Goal: Information Seeking & Learning: Learn about a topic

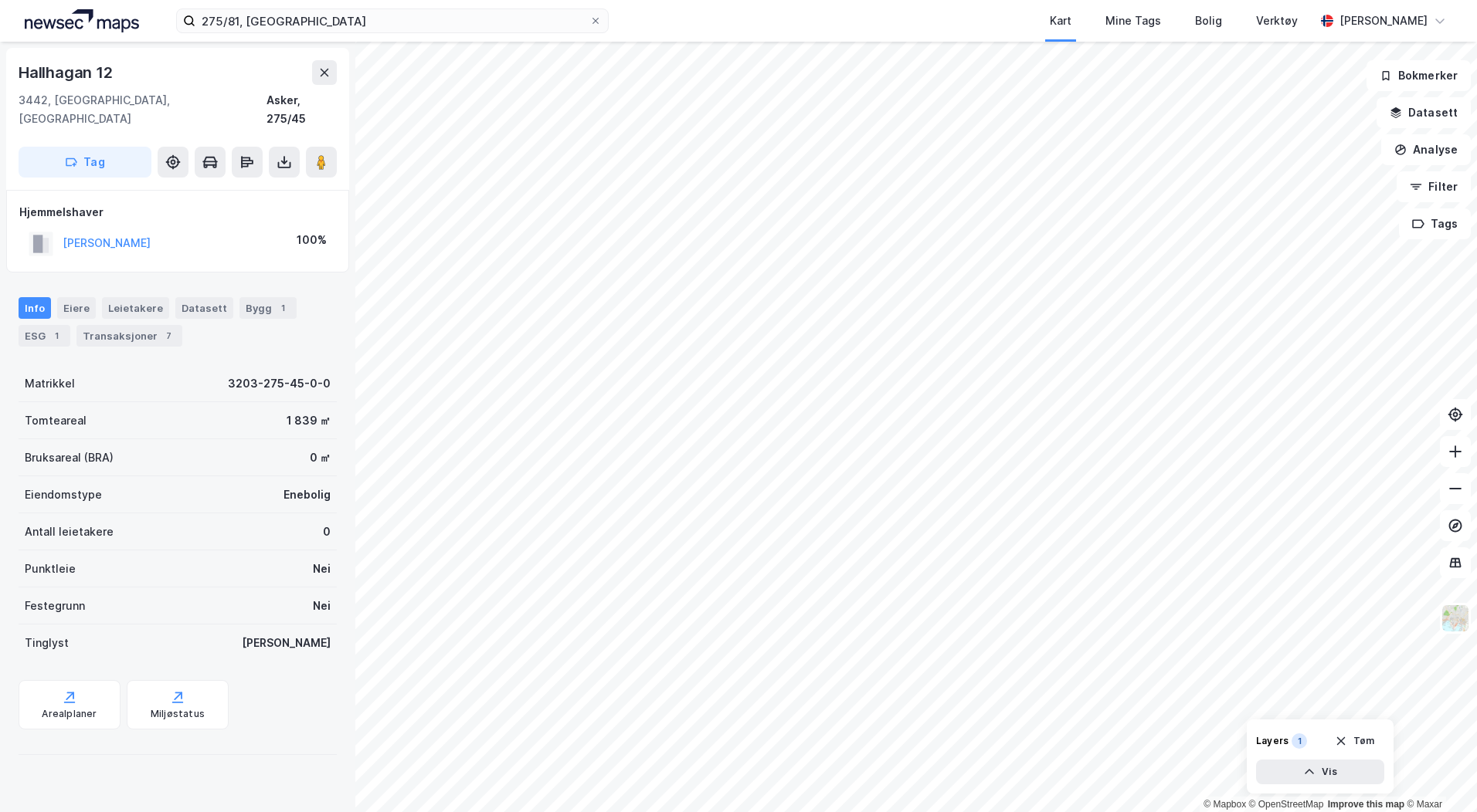
click at [1354, 811] on html "275/81, asker Kart Mine Tags Bolig Verktøy [PERSON_NAME] © Mapbox © OpenStreetM…" at bounding box center [738, 406] width 1477 height 812
click at [1457, 455] on icon at bounding box center [1455, 451] width 16 height 16
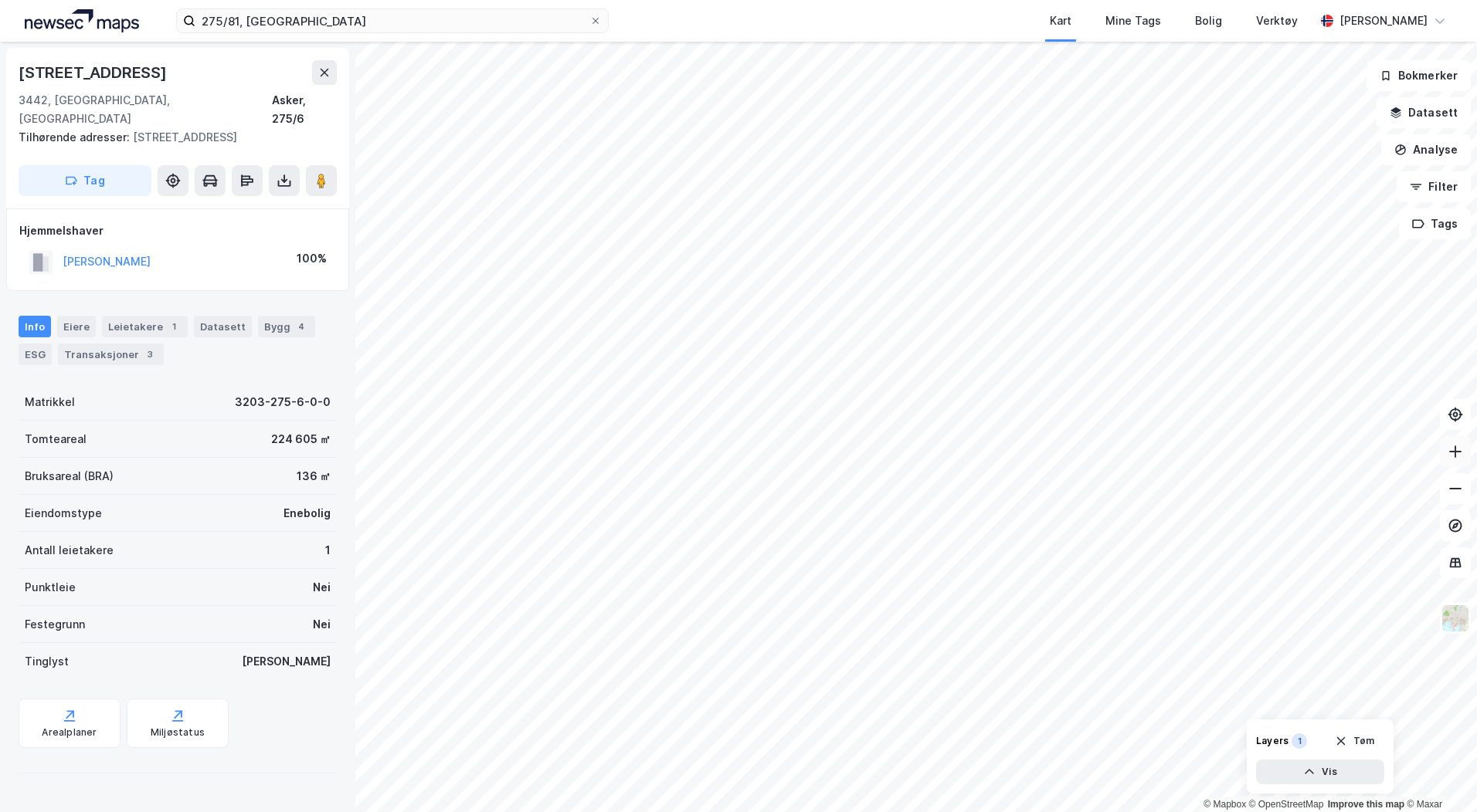
click at [1453, 453] on icon at bounding box center [1455, 451] width 16 height 16
click at [1451, 455] on icon at bounding box center [1455, 451] width 16 height 16
click at [1119, 811] on html "275/81, asker Kart Mine Tags Bolig Verktøy [PERSON_NAME] © Mapbox © OpenStreetM…" at bounding box center [738, 406] width 1477 height 812
click at [980, 811] on html "275/81, asker Kart Mine Tags Bolig Verktøy [PERSON_NAME] © Mapbox © OpenStreetM…" at bounding box center [738, 406] width 1477 height 812
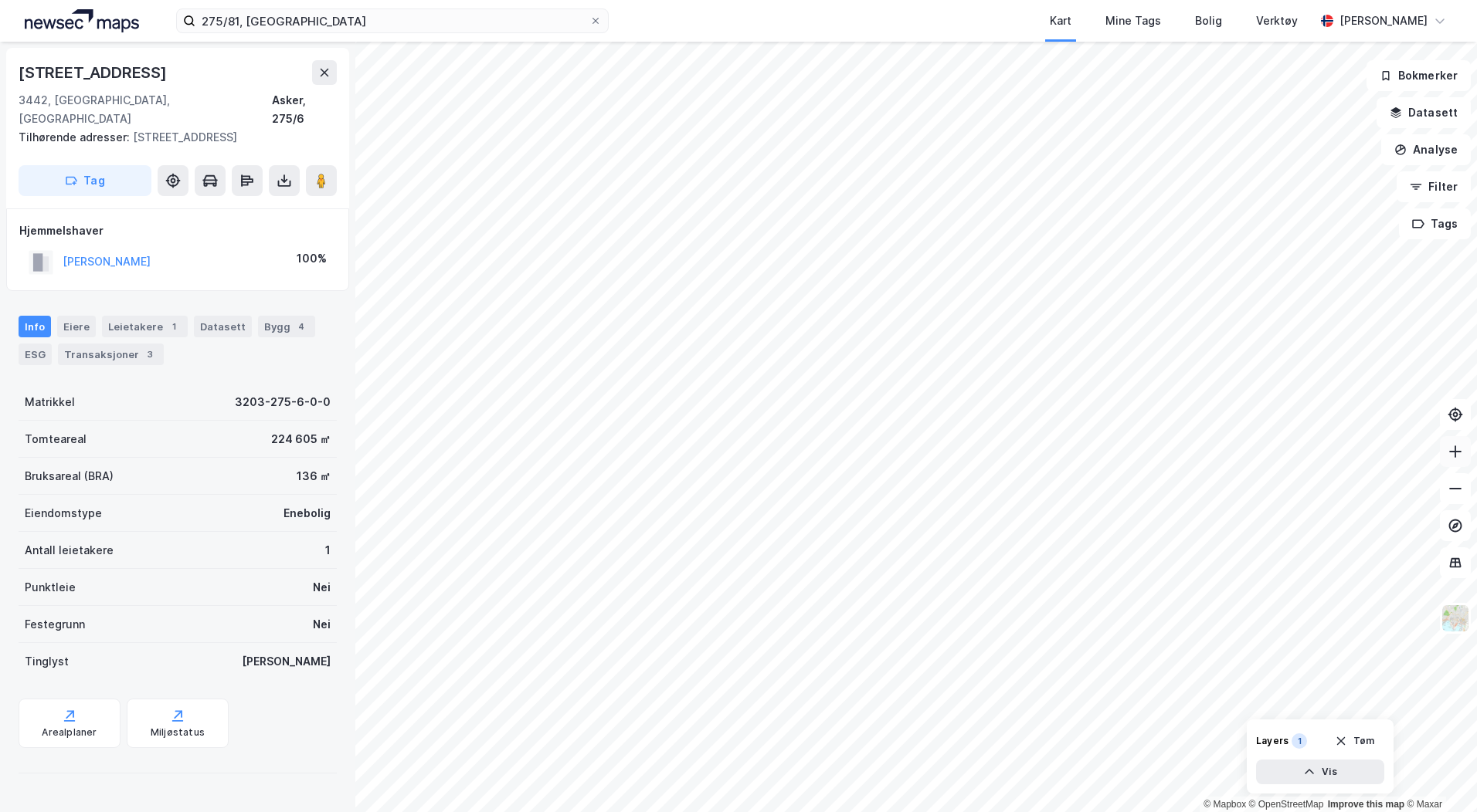
click at [1454, 449] on icon at bounding box center [1455, 451] width 16 height 16
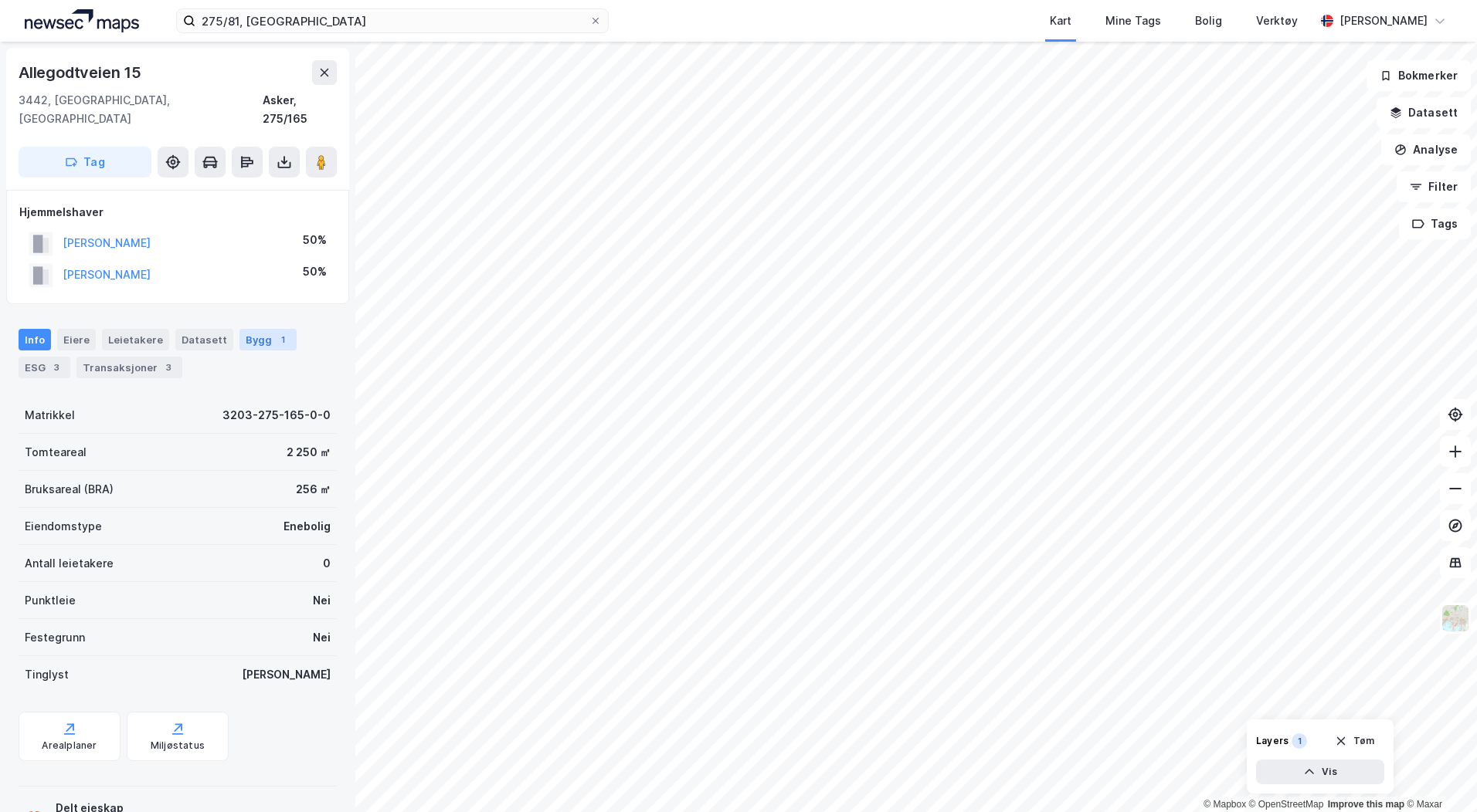
click at [256, 329] on div "Bygg 1" at bounding box center [268, 340] width 57 height 22
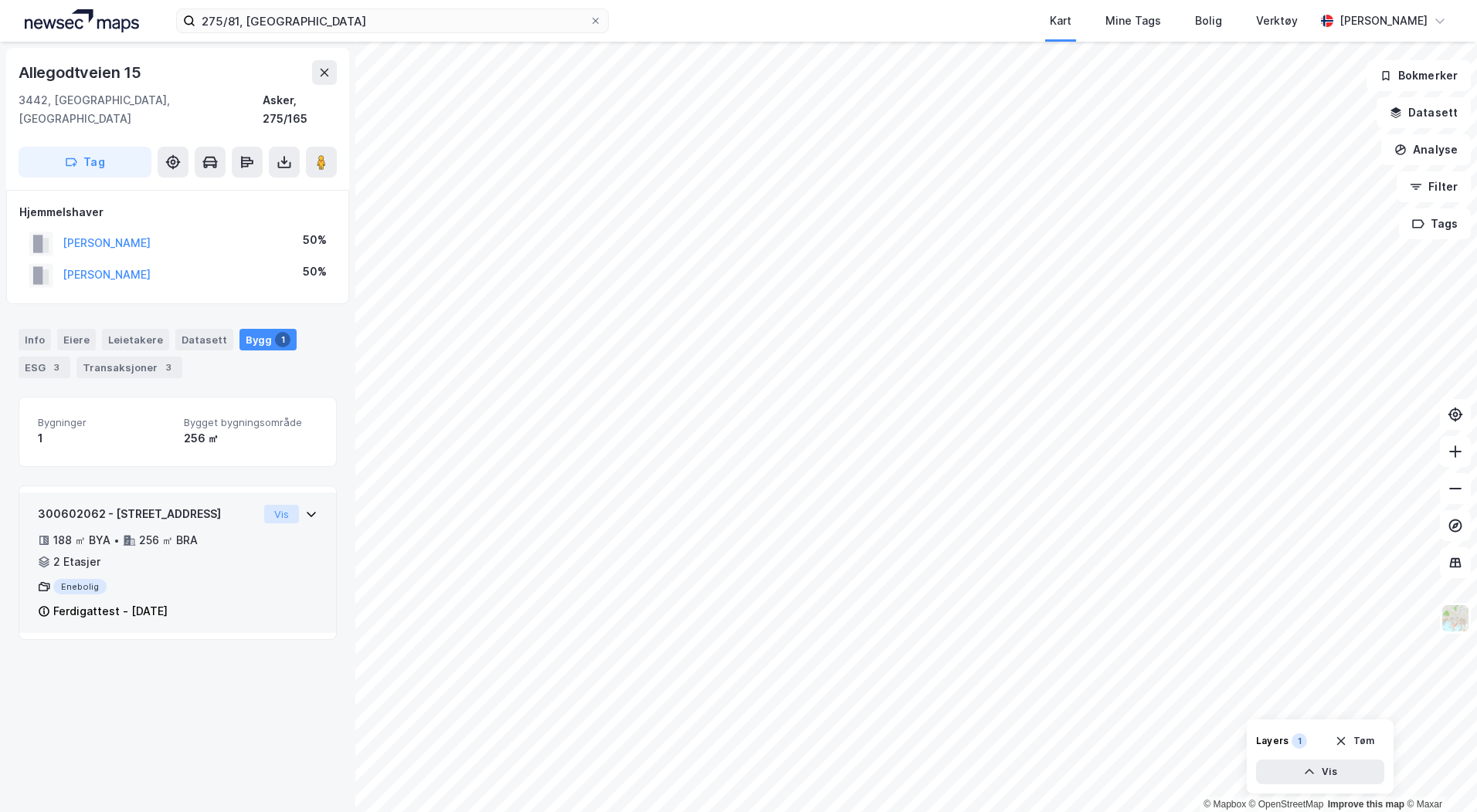
click at [276, 505] on button "Vis" at bounding box center [281, 514] width 35 height 18
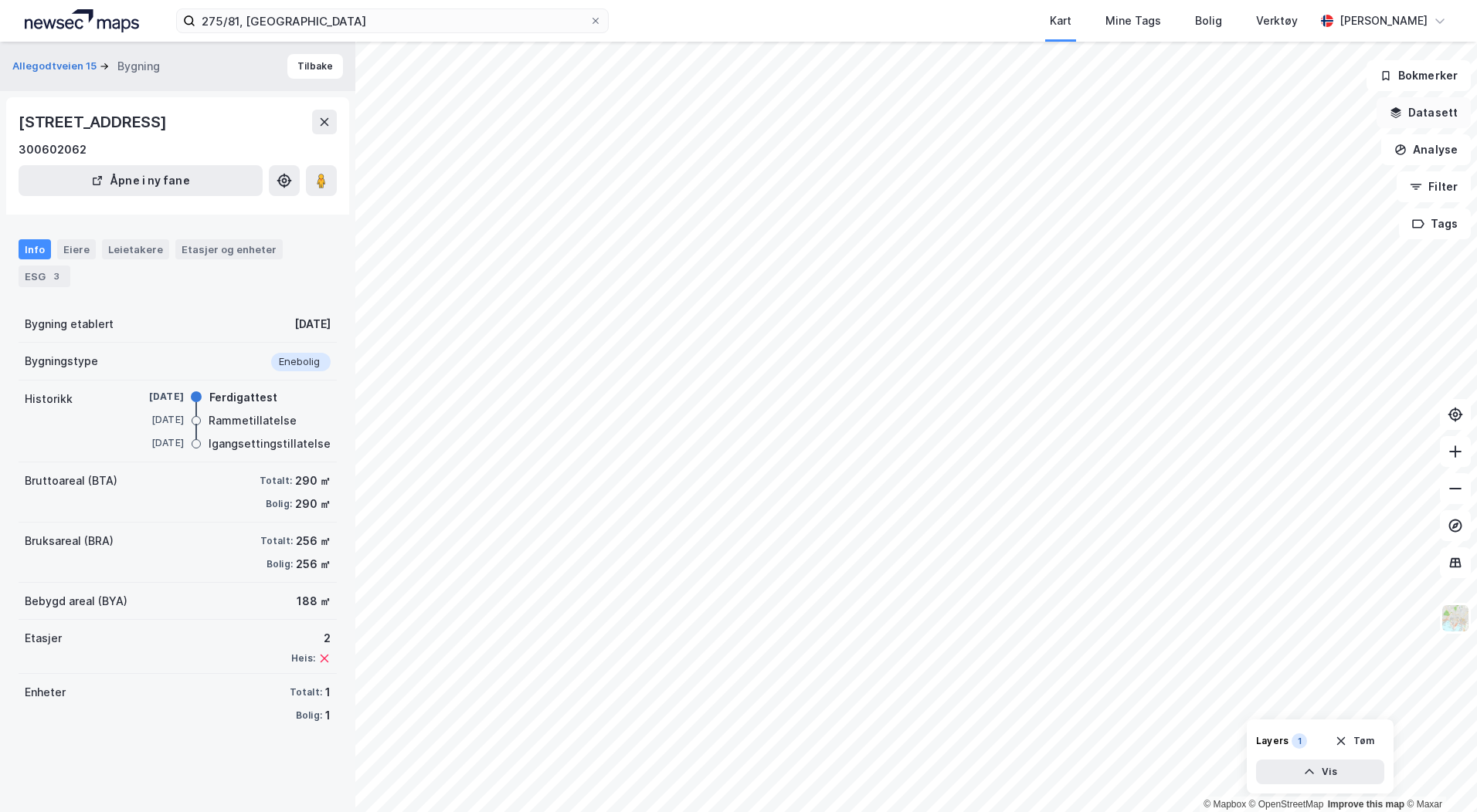
click at [1439, 118] on button "Datasett" at bounding box center [1423, 113] width 94 height 31
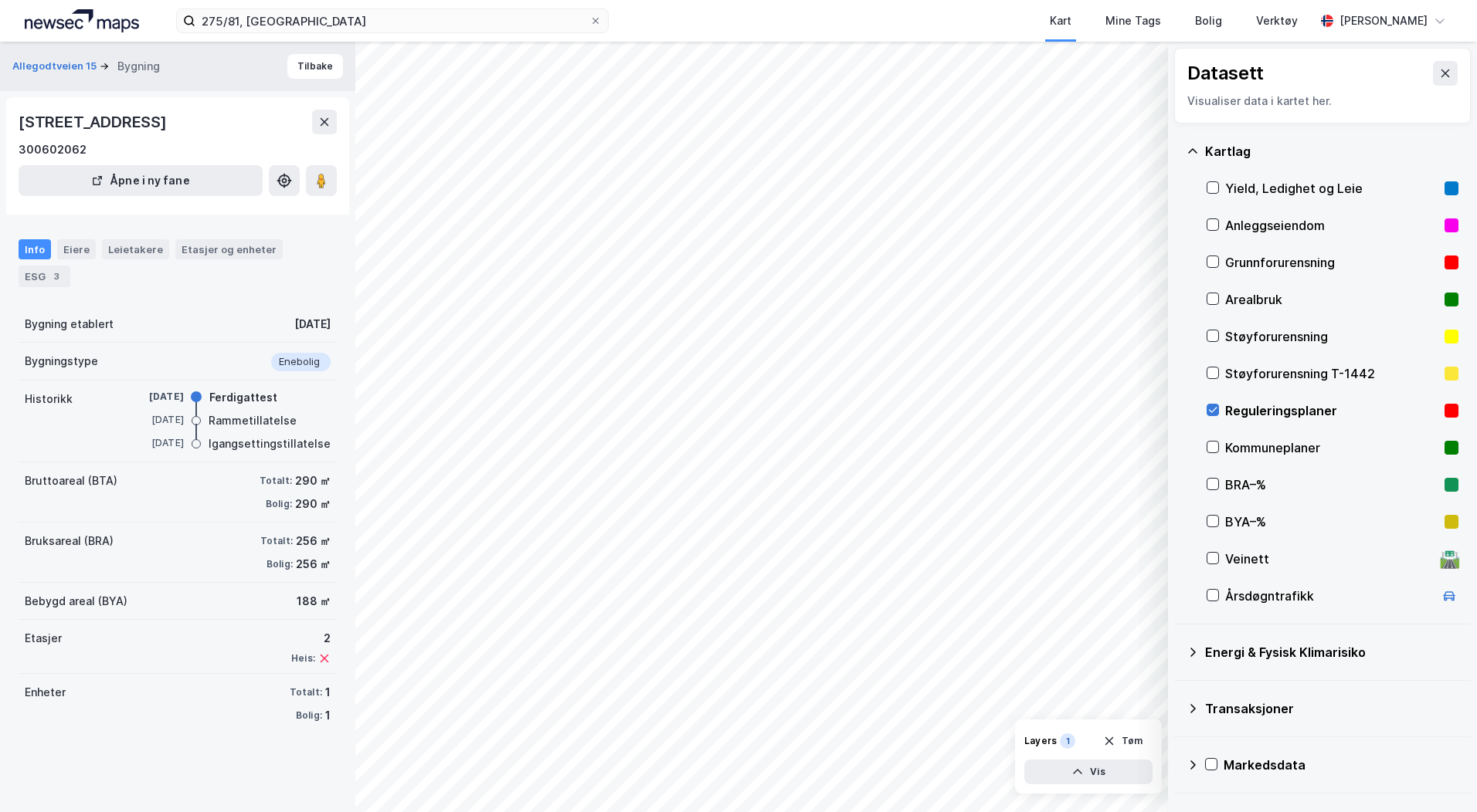
click at [1216, 407] on icon at bounding box center [1213, 410] width 11 height 11
click at [1216, 408] on icon at bounding box center [1213, 410] width 11 height 11
click at [854, 0] on html "275/81, asker Kart Mine Tags Bolig Verktøy [PERSON_NAME] © Mapbox © OpenStreetM…" at bounding box center [738, 406] width 1477 height 812
click at [1183, 120] on div "© Mapbox © OpenStreetMap Improve this map © Maxar Datasett Visualiser data i ka…" at bounding box center [738, 426] width 1477 height 771
click at [1441, 74] on icon at bounding box center [1445, 73] width 8 height 7
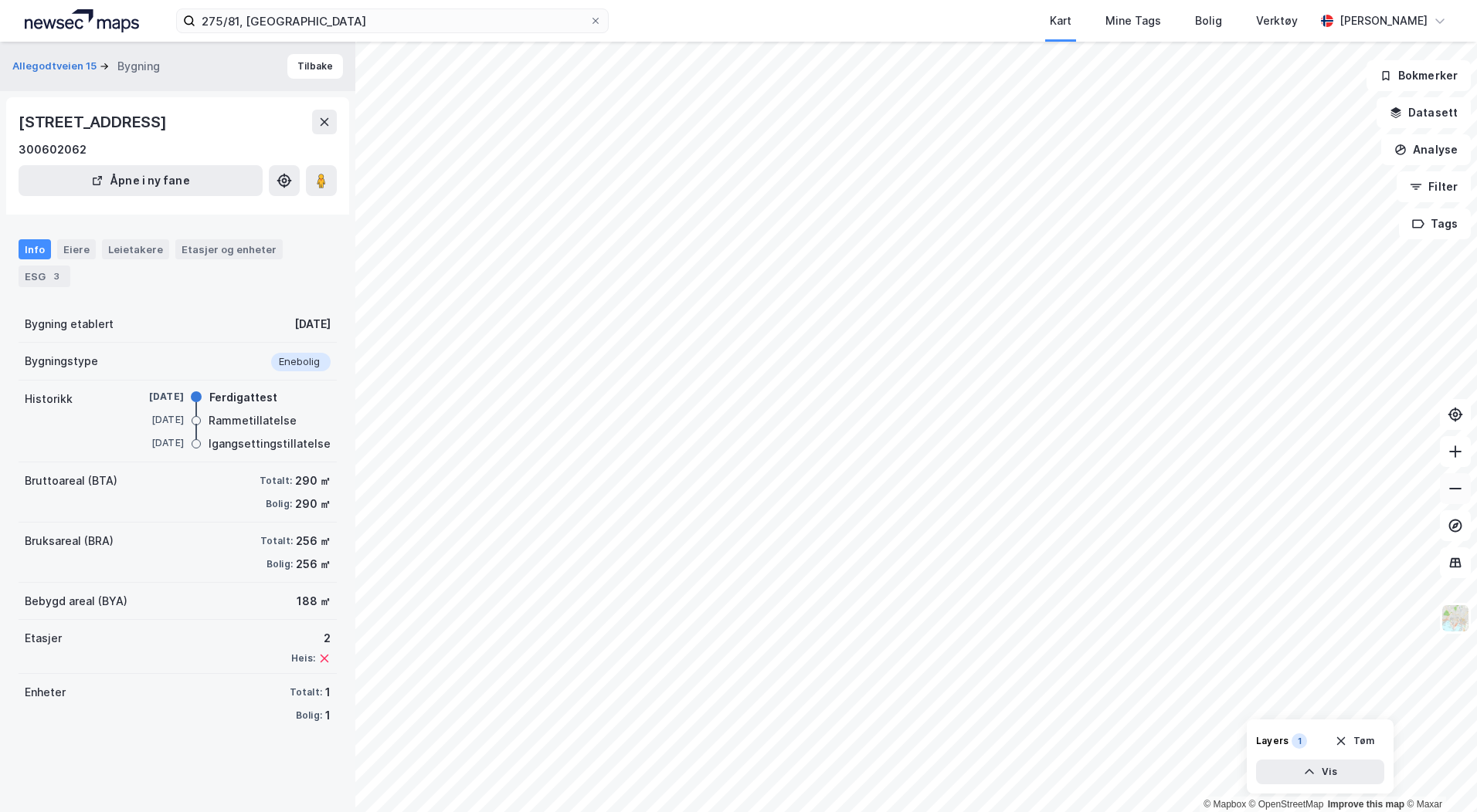
click at [1453, 491] on icon at bounding box center [1455, 488] width 16 height 16
click at [1460, 457] on icon at bounding box center [1455, 451] width 16 height 16
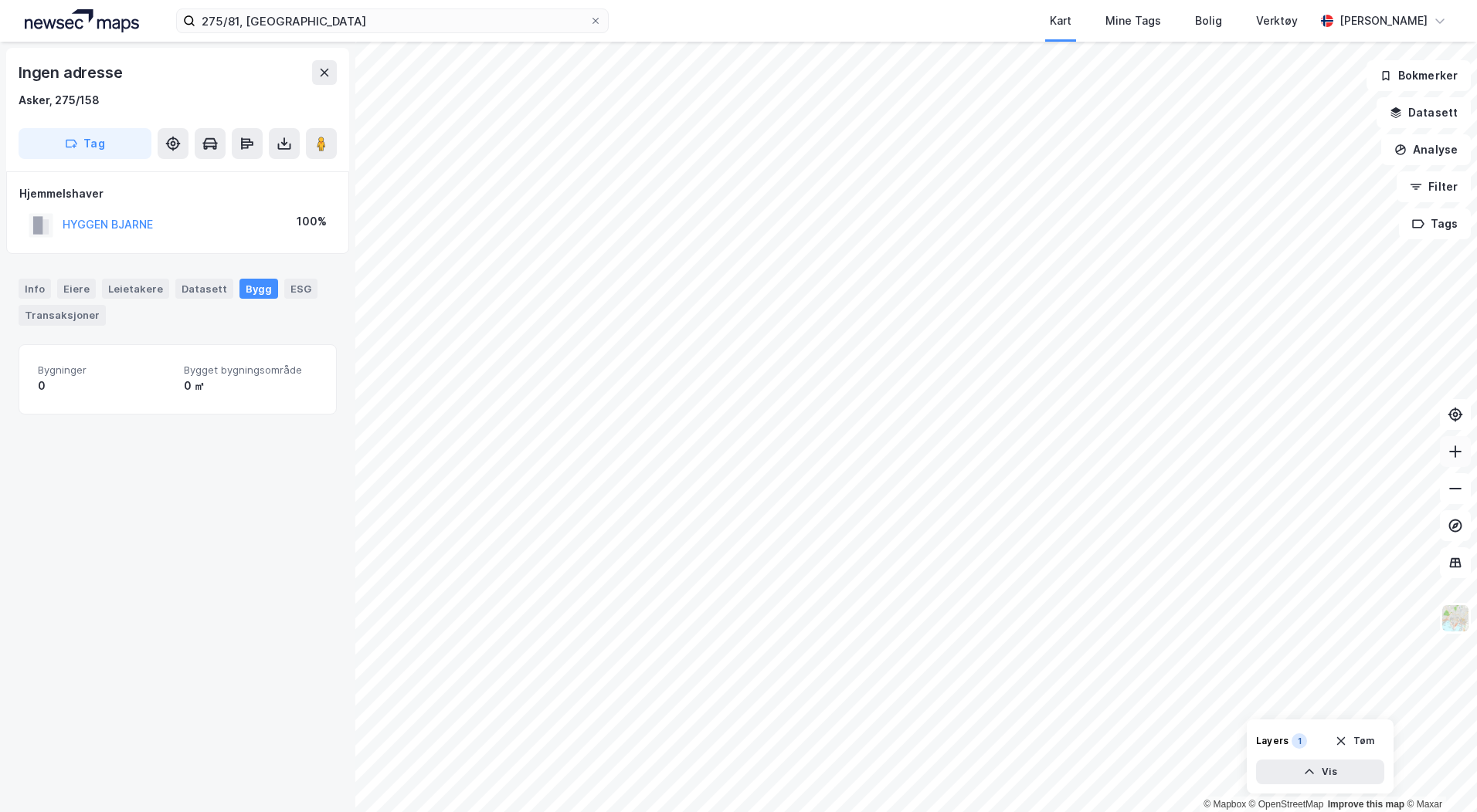
click at [1451, 448] on icon at bounding box center [1455, 451] width 16 height 16
click at [1416, 107] on button "Datasett" at bounding box center [1423, 113] width 94 height 31
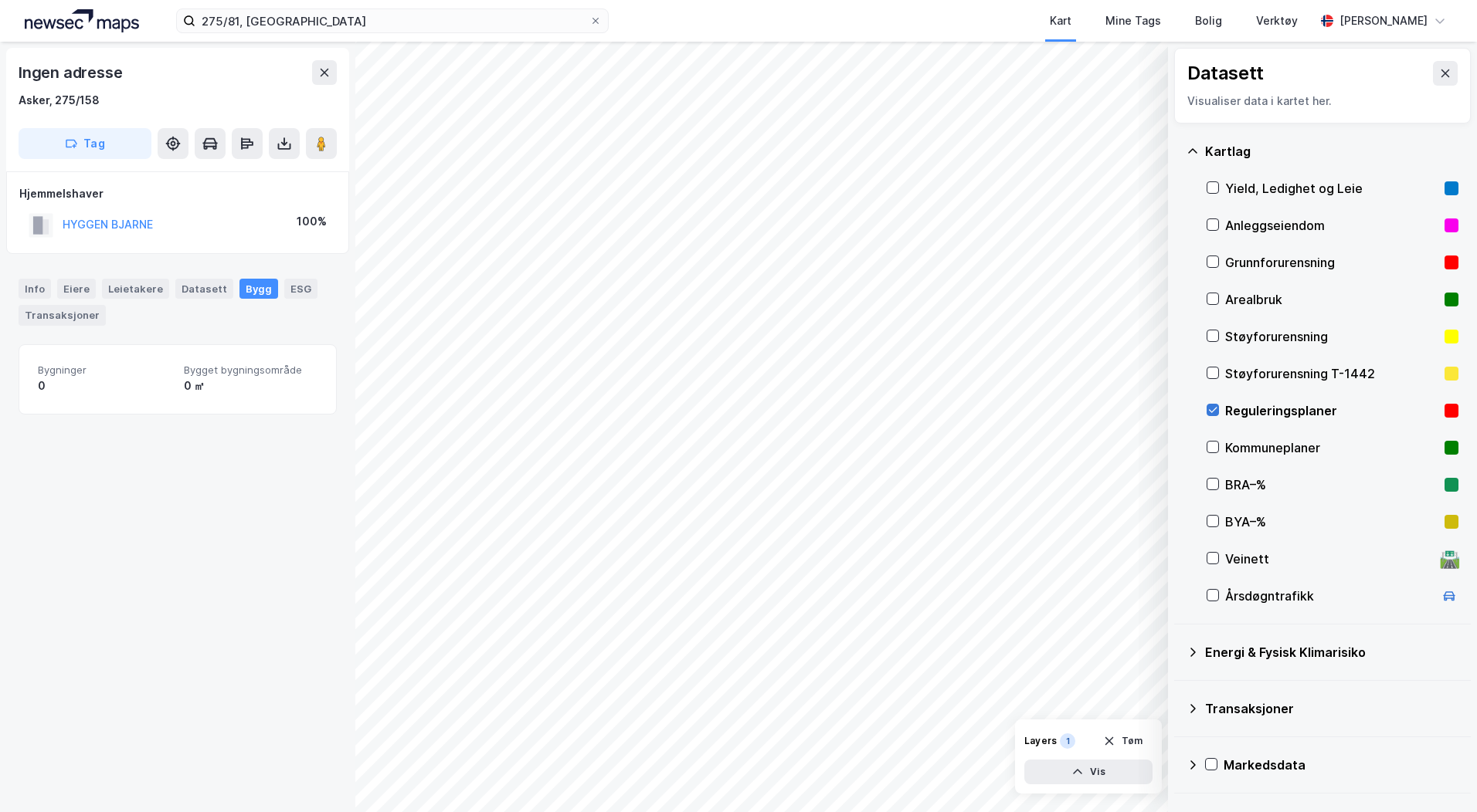
click at [1217, 409] on icon at bounding box center [1212, 411] width 8 height 5
click at [1217, 409] on icon at bounding box center [1213, 410] width 11 height 11
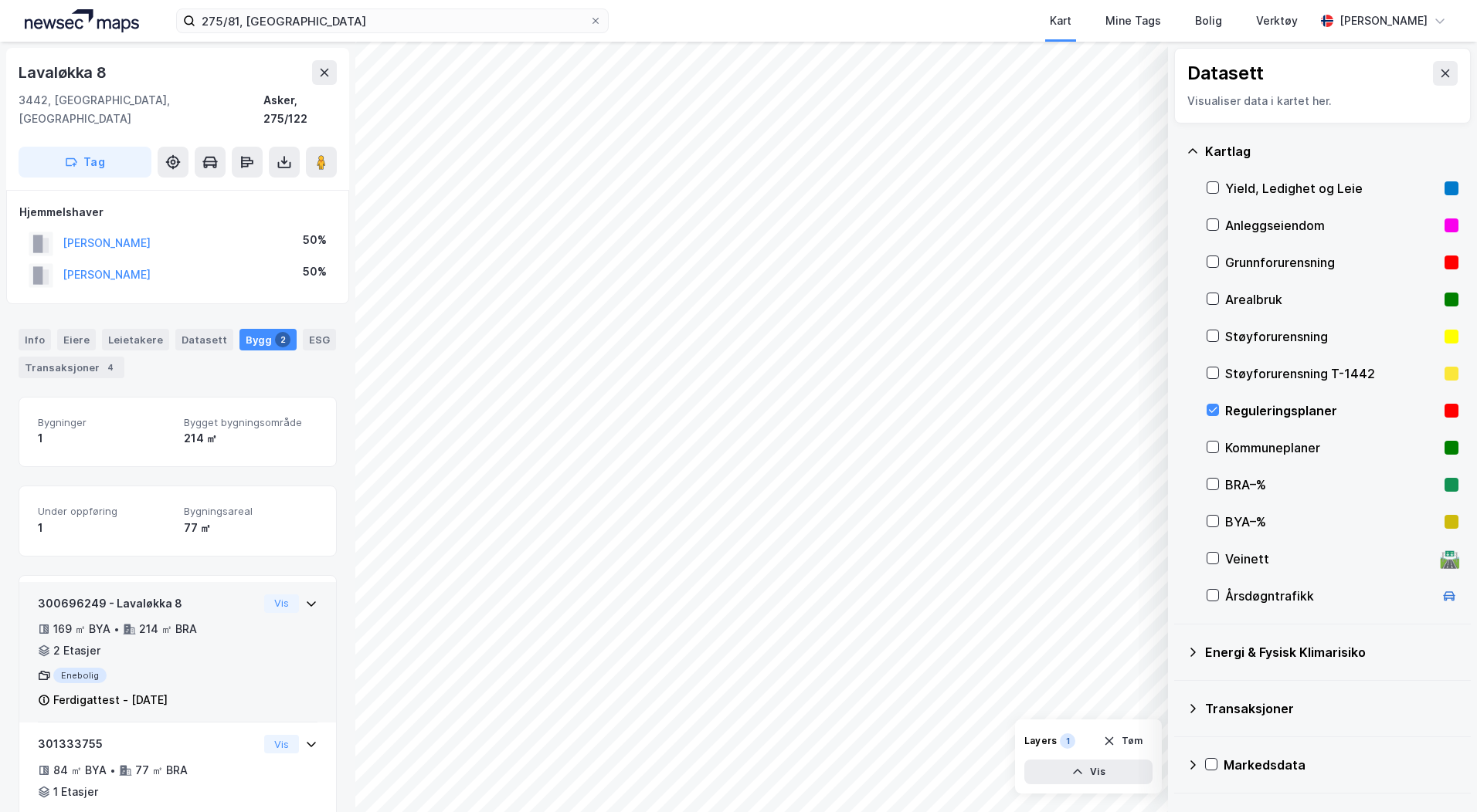
scroll to position [35, 0]
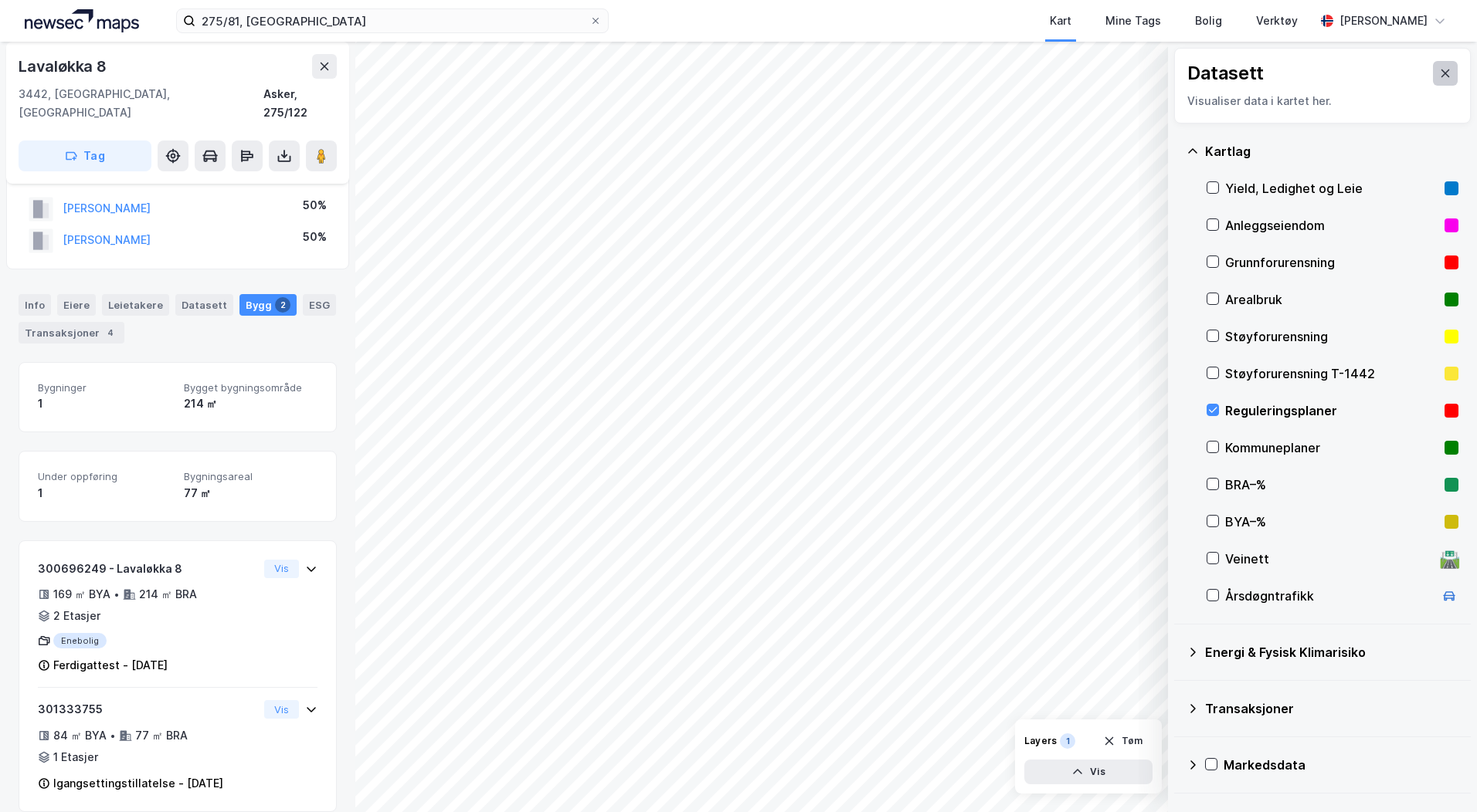
click at [1438, 74] on icon at bounding box center [1444, 72] width 12 height 12
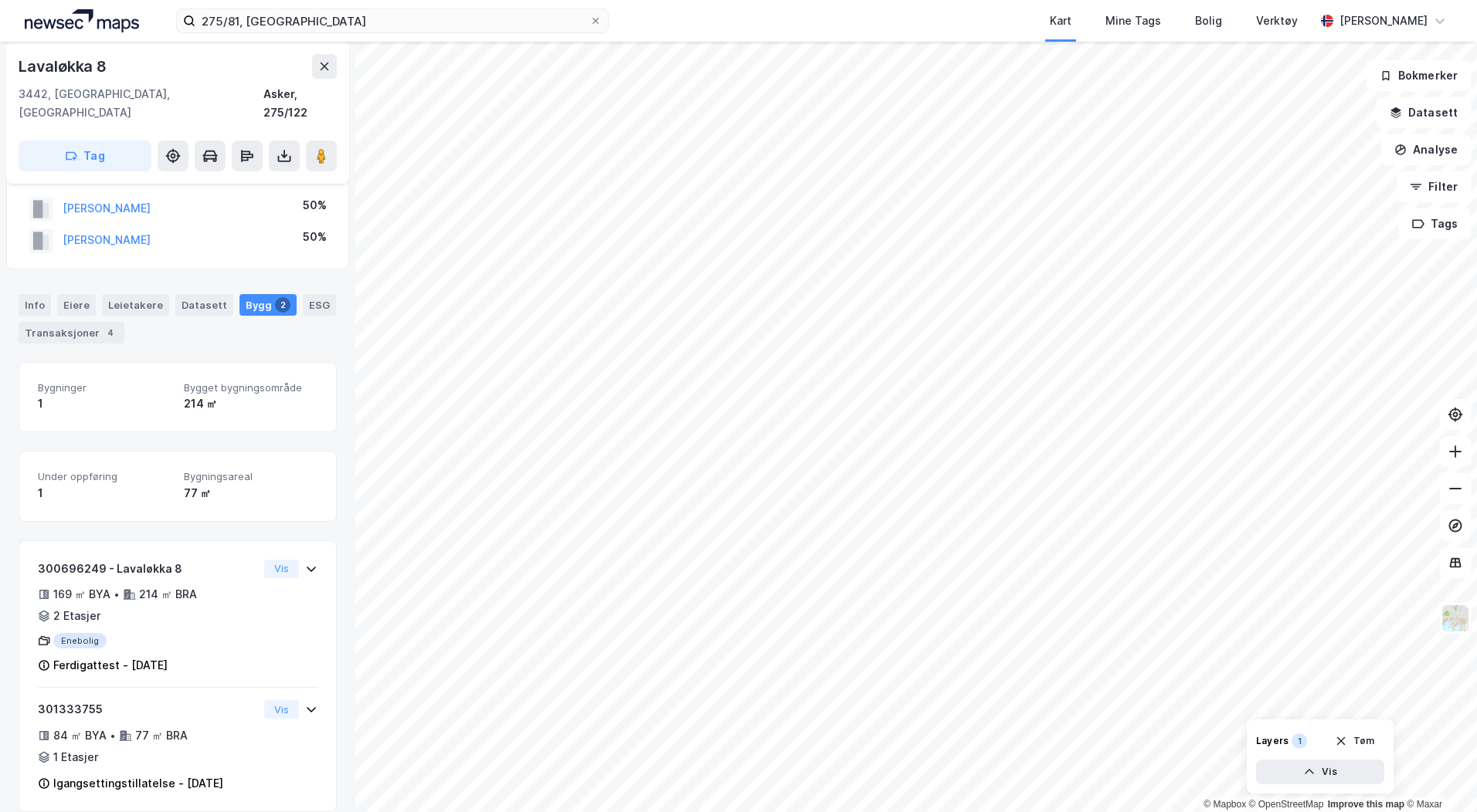
click at [848, 7] on div "275/81, asker Kart Mine Tags Bolig Verktøy [PERSON_NAME] © Mapbox © OpenStreetM…" at bounding box center [738, 406] width 1477 height 812
click at [1396, 113] on icon "button" at bounding box center [1394, 112] width 12 height 12
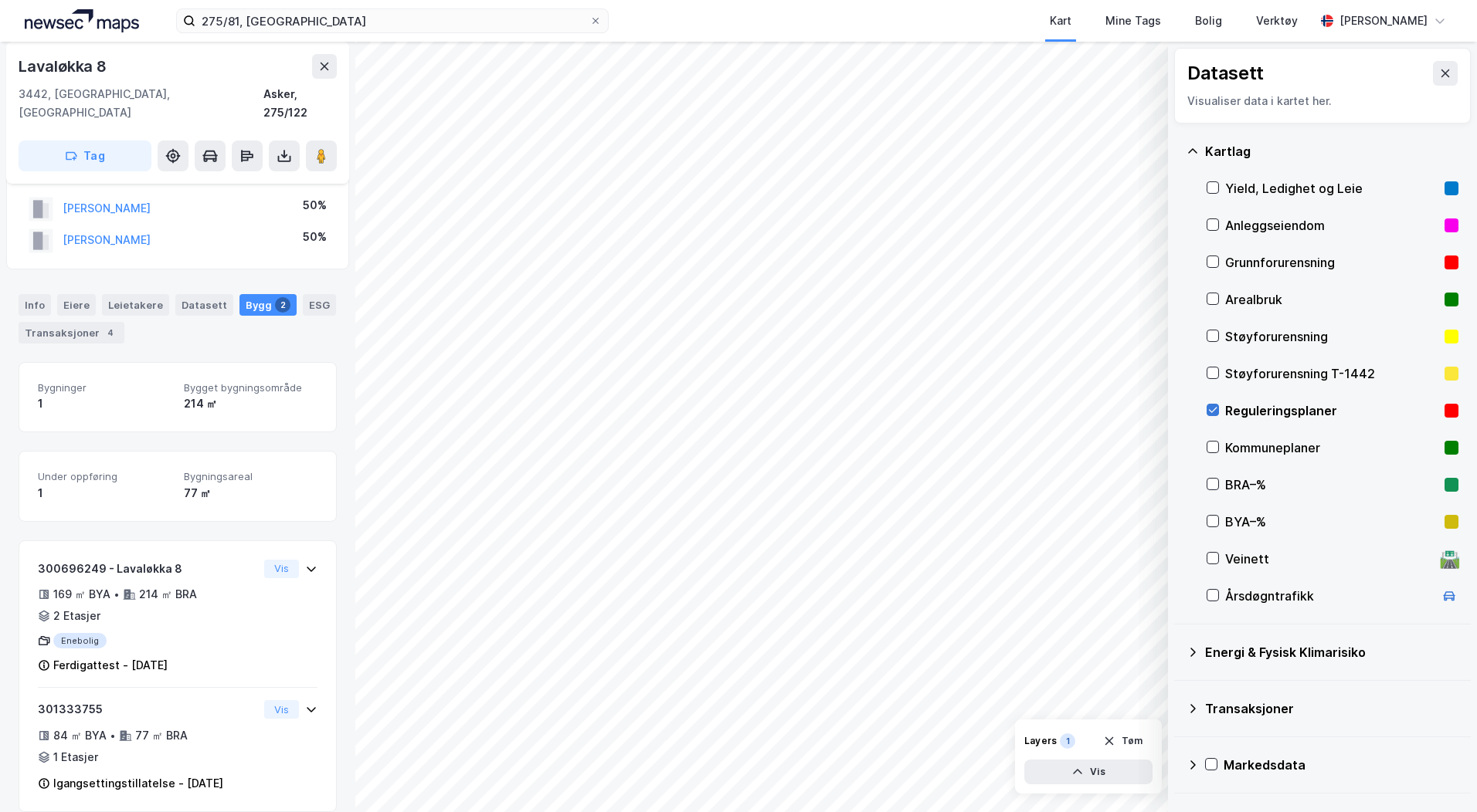
click at [1215, 409] on icon at bounding box center [1212, 411] width 8 height 5
click at [1214, 409] on icon at bounding box center [1213, 410] width 11 height 11
click at [1211, 411] on icon at bounding box center [1212, 411] width 8 height 5
click at [1207, 407] on icon at bounding box center [1213, 410] width 11 height 11
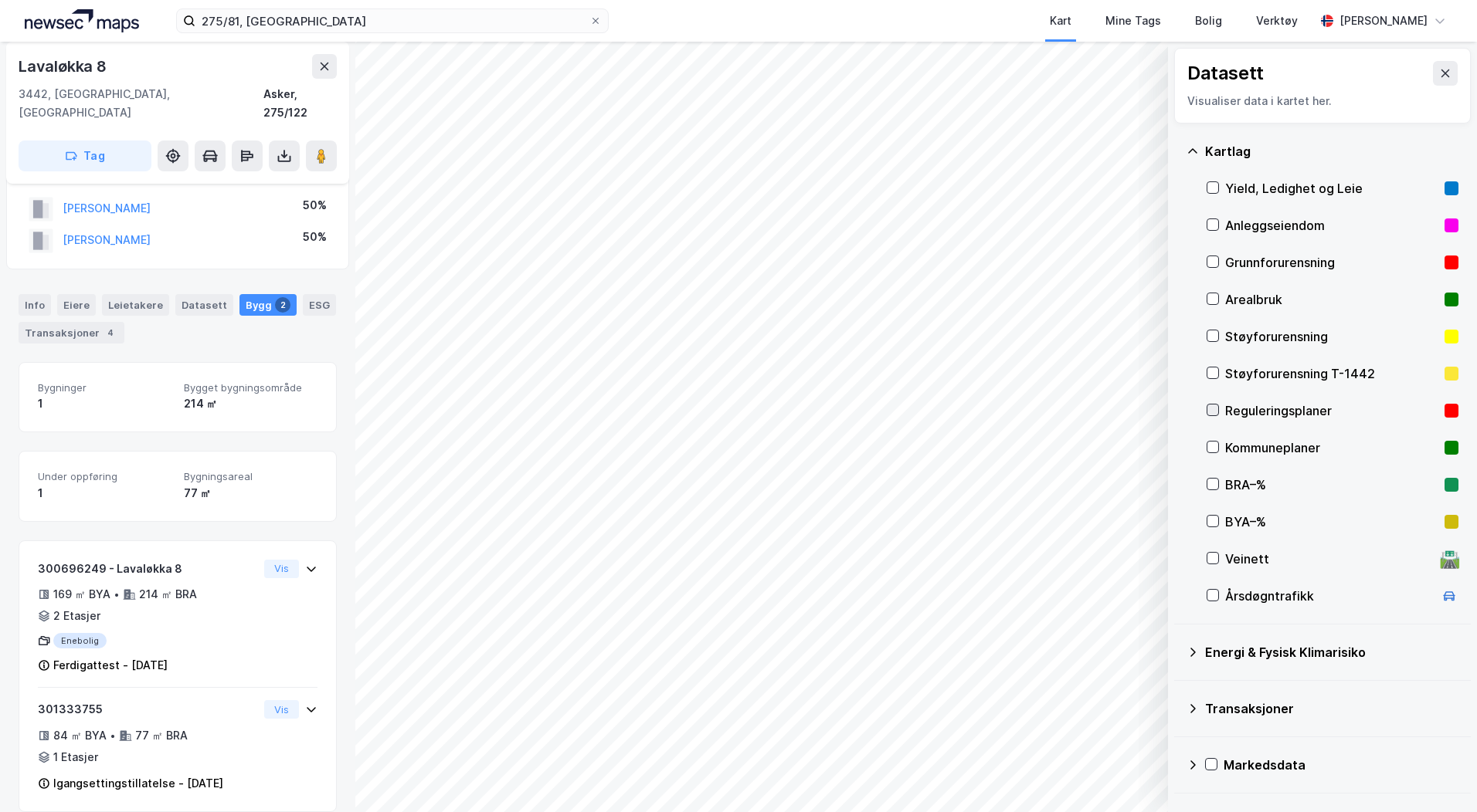
click at [1210, 408] on icon at bounding box center [1213, 410] width 11 height 11
click at [1212, 411] on icon at bounding box center [1213, 410] width 11 height 11
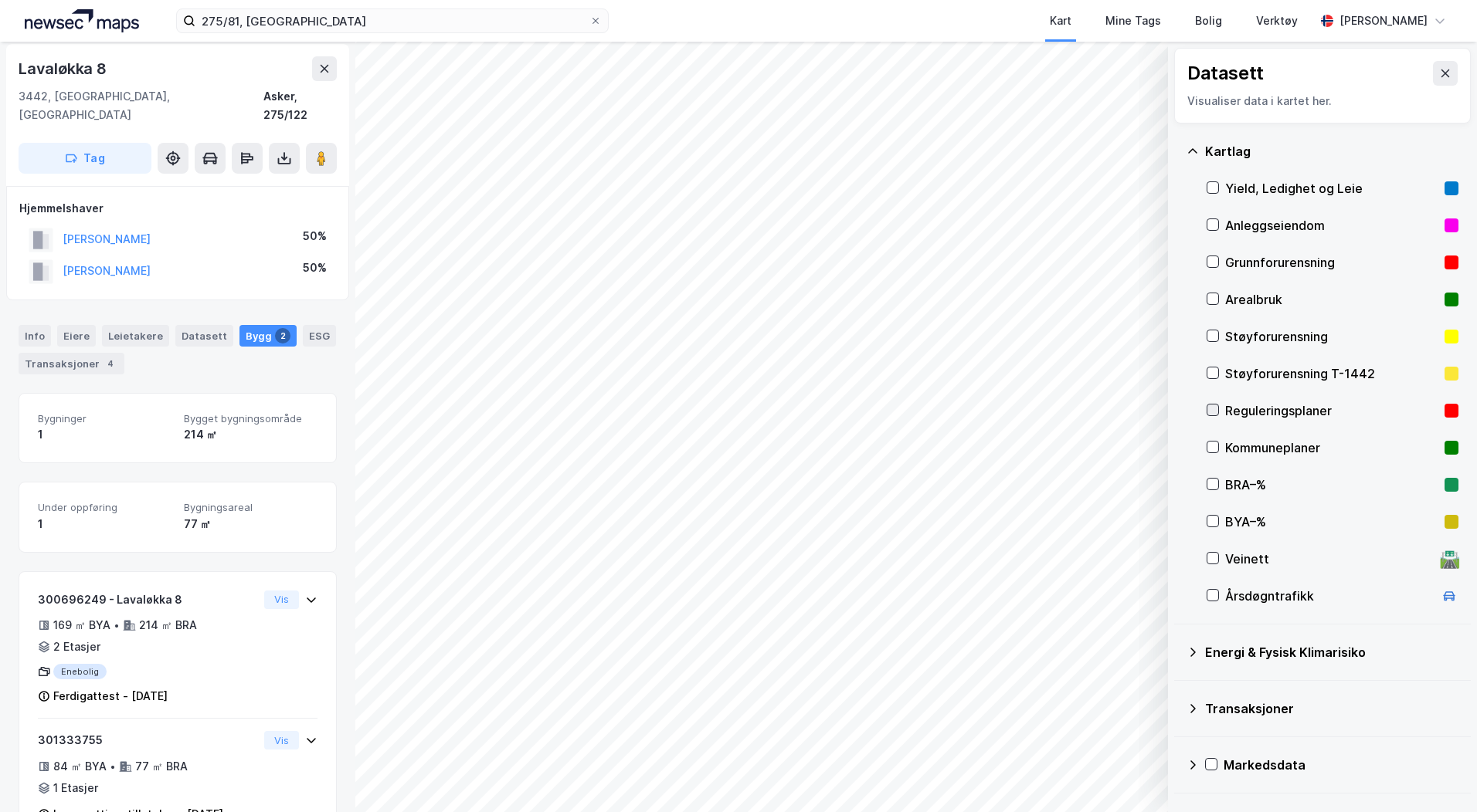
click at [1210, 410] on icon at bounding box center [1213, 410] width 11 height 11
click at [1438, 71] on icon at bounding box center [1444, 72] width 12 height 12
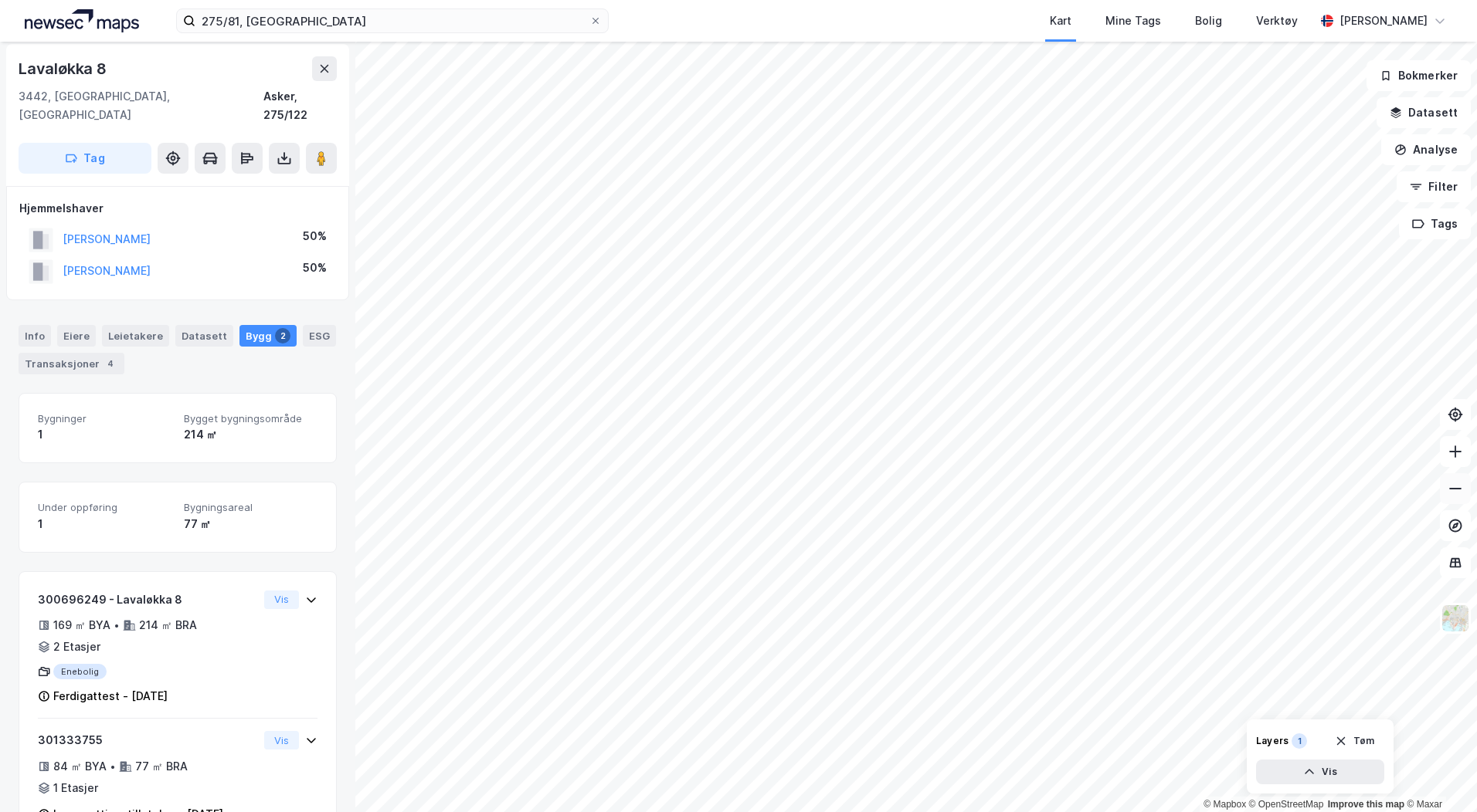
click at [1461, 488] on icon at bounding box center [1455, 488] width 16 height 16
